Goal: Task Accomplishment & Management: Use online tool/utility

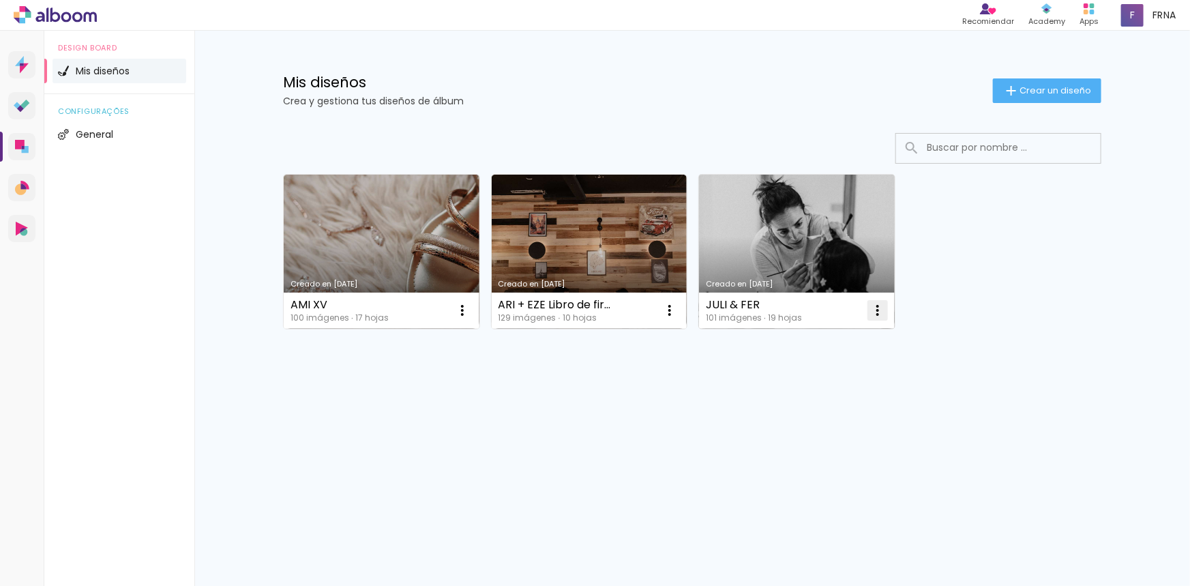
click at [886, 313] on iron-icon at bounding box center [878, 310] width 16 height 16
click at [842, 402] on paper-item "Excluir" at bounding box center [823, 400] width 134 height 27
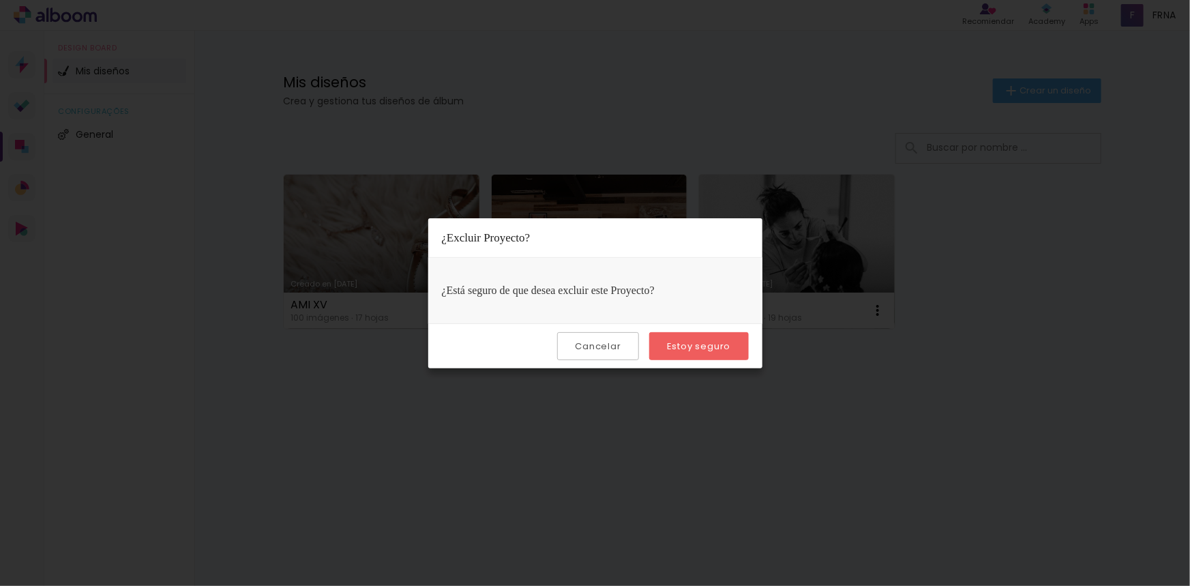
click at [0, 0] on slot "Estoy seguro" at bounding box center [0, 0] width 0 height 0
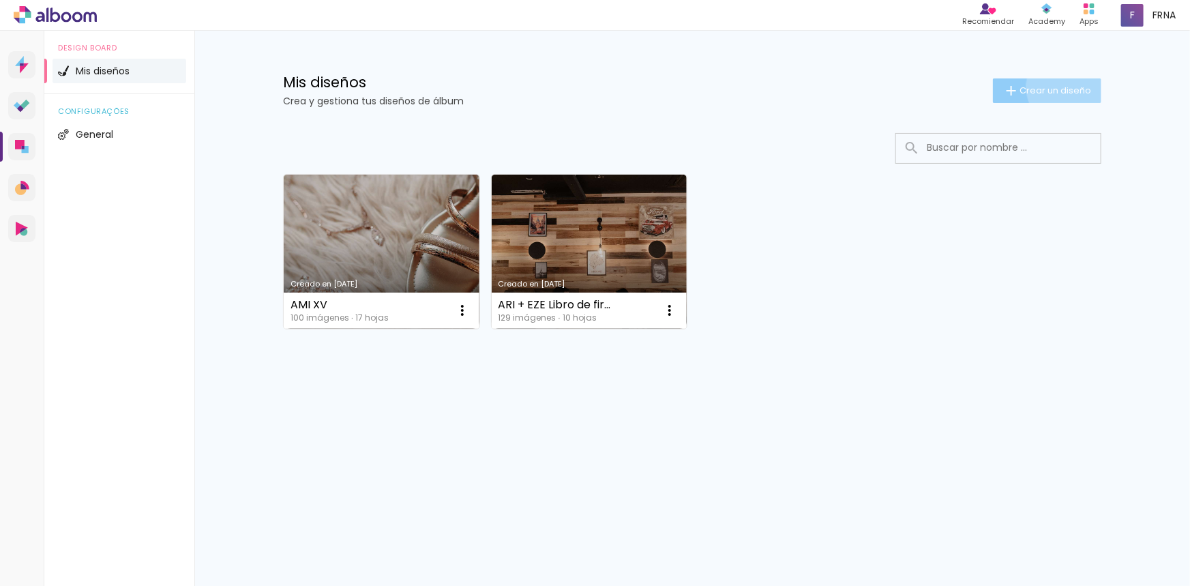
click at [1067, 87] on span "Crear un diseño" at bounding box center [1056, 90] width 72 height 9
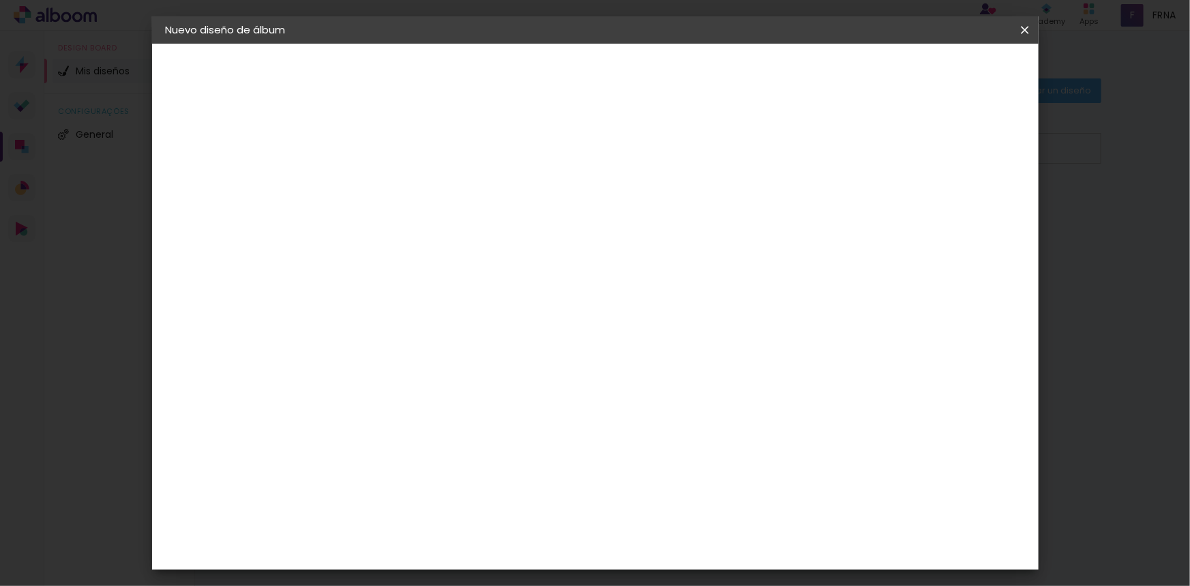
click at [389, 192] on input at bounding box center [389, 183] width 0 height 21
type input "YESI & CRIS"
type paper-input "YESI & CRIS"
click at [523, 74] on paper-button "Avanzar" at bounding box center [490, 72] width 65 height 23
click at [0, 0] on slot "Tamaño libre" at bounding box center [0, 0] width 0 height 0
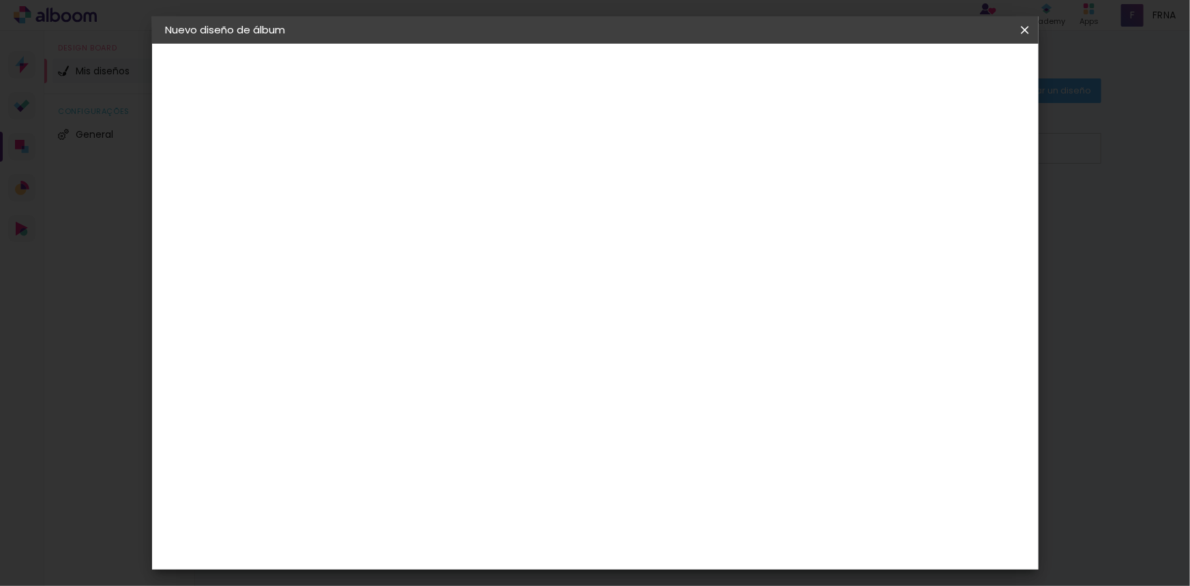
click at [0, 0] on slot "Tamaño libre" at bounding box center [0, 0] width 0 height 0
click at [621, 68] on paper-button "Avanzar" at bounding box center [587, 72] width 65 height 23
type input "1"
type paper-input "1"
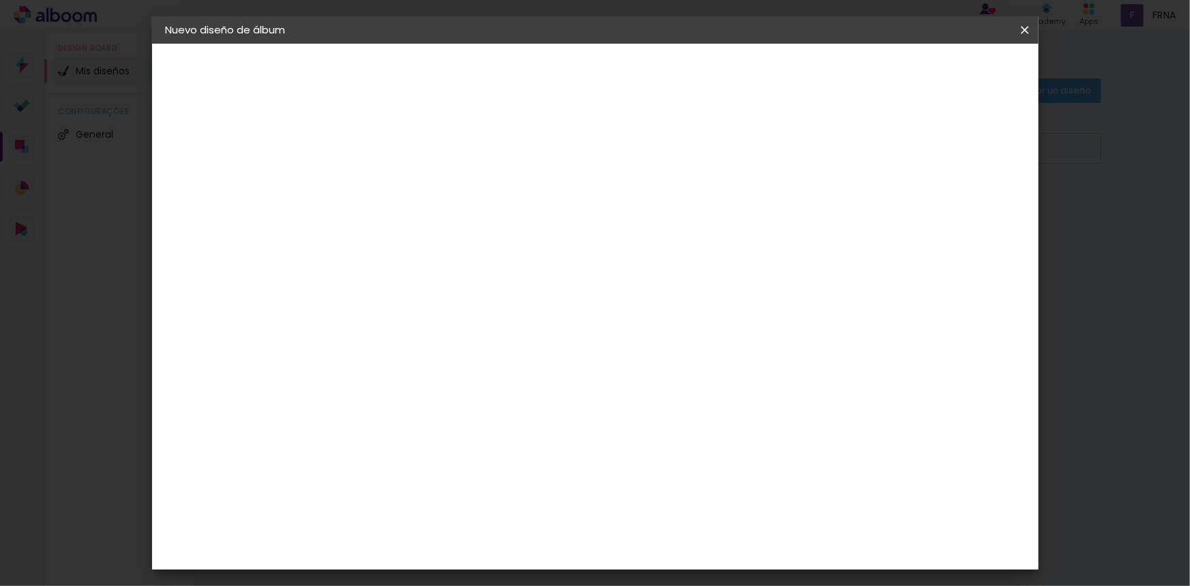
click at [393, 159] on input "1" at bounding box center [379, 156] width 47 height 17
type input "0"
type paper-input "0"
click at [392, 158] on input "0" at bounding box center [379, 156] width 47 height 17
type input "1"
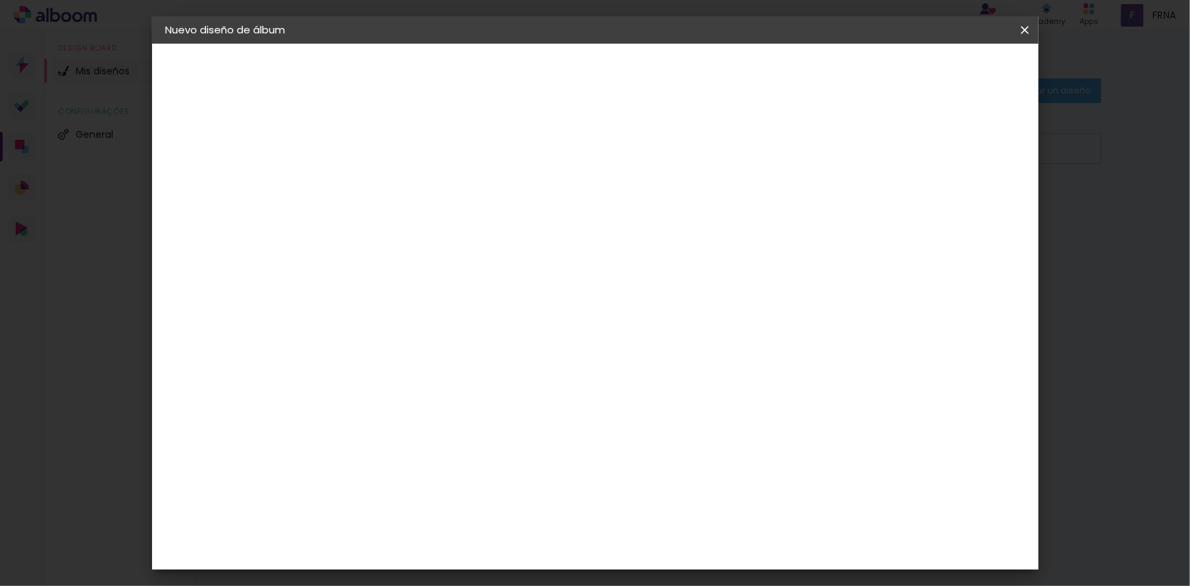
type paper-input "1"
click at [395, 150] on input "1" at bounding box center [379, 156] width 47 height 17
type input "2"
type paper-input "2"
click at [396, 153] on input "2" at bounding box center [379, 156] width 47 height 17
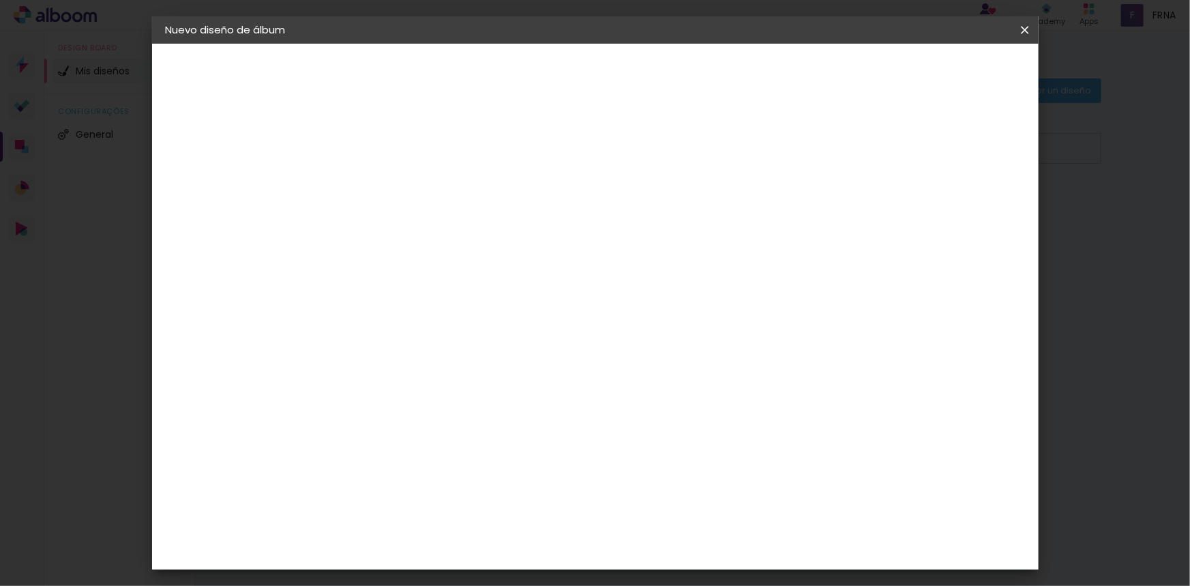
click at [395, 165] on div at bounding box center [390, 165] width 69 height 1
type input "1"
type paper-input "1"
click at [396, 158] on input "1" at bounding box center [379, 156] width 47 height 17
click at [395, 147] on paper-input-container "Espacio entre fotos 1 mm" at bounding box center [390, 157] width 78 height 31
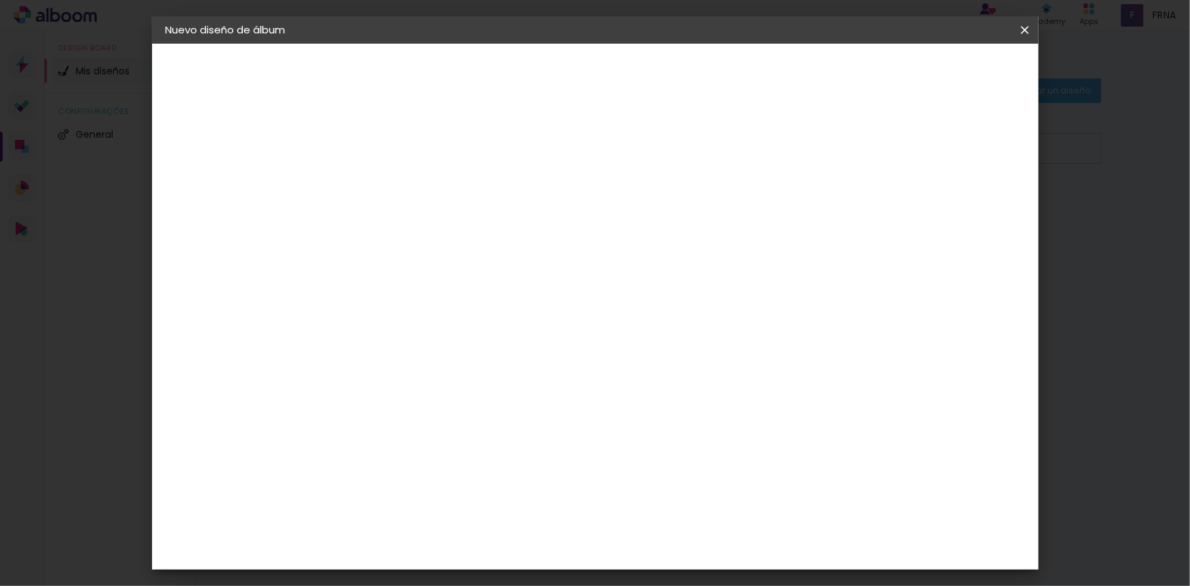
type input "2"
type paper-input "2"
click at [399, 151] on input "2" at bounding box center [379, 156] width 47 height 17
type input "1"
type paper-input "1"
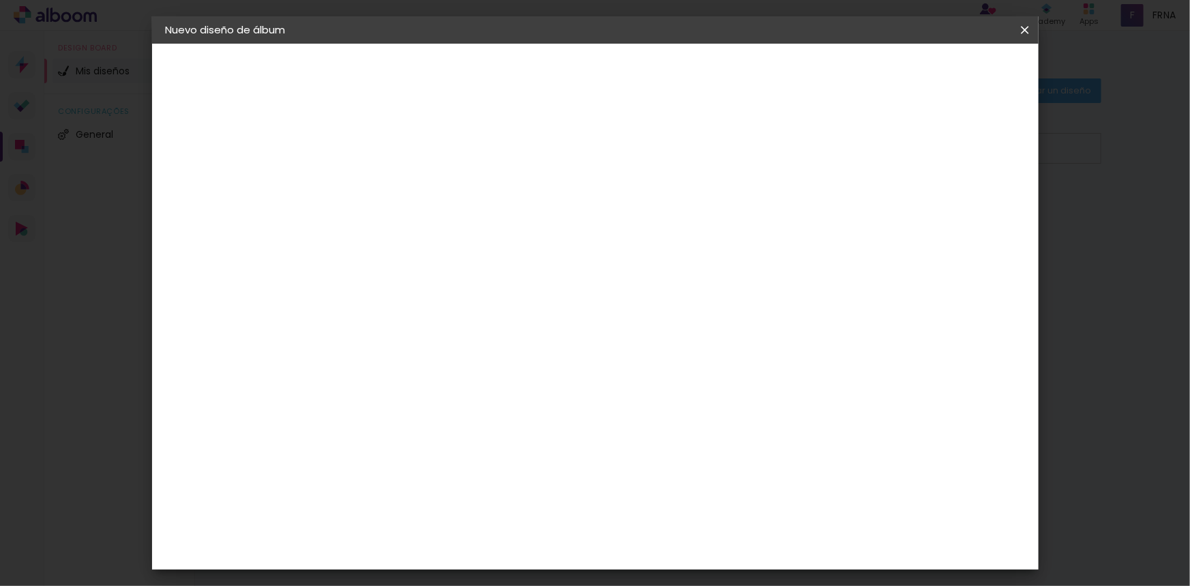
click at [397, 156] on input "1" at bounding box center [379, 156] width 47 height 17
type input "0"
type paper-input "0"
click at [397, 156] on input "0" at bounding box center [379, 156] width 47 height 17
click at [939, 70] on span "Empezar diseño" at bounding box center [901, 73] width 76 height 10
